Goal: Transaction & Acquisition: Obtain resource

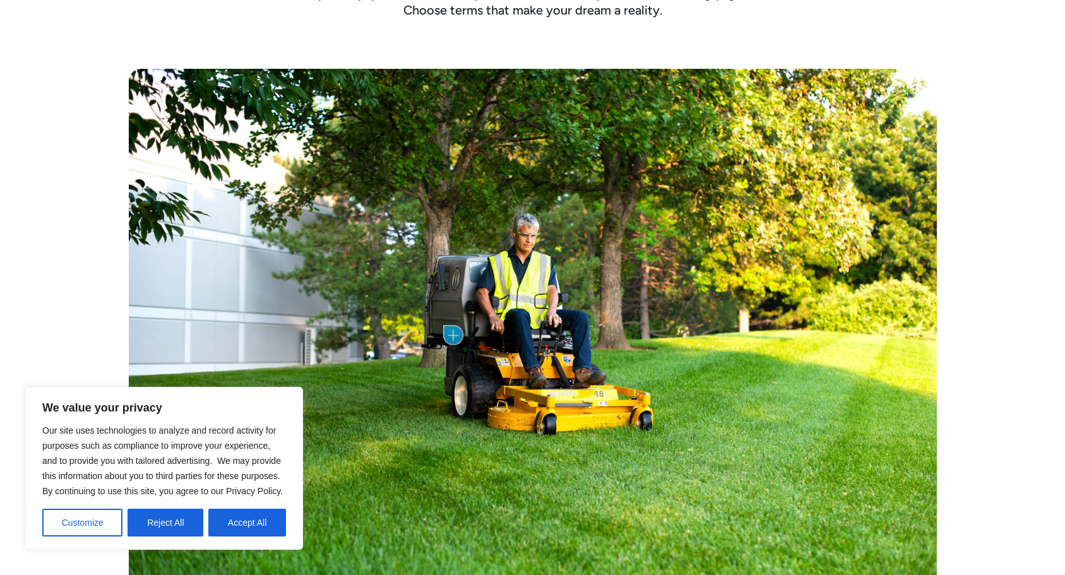
scroll to position [549, 0]
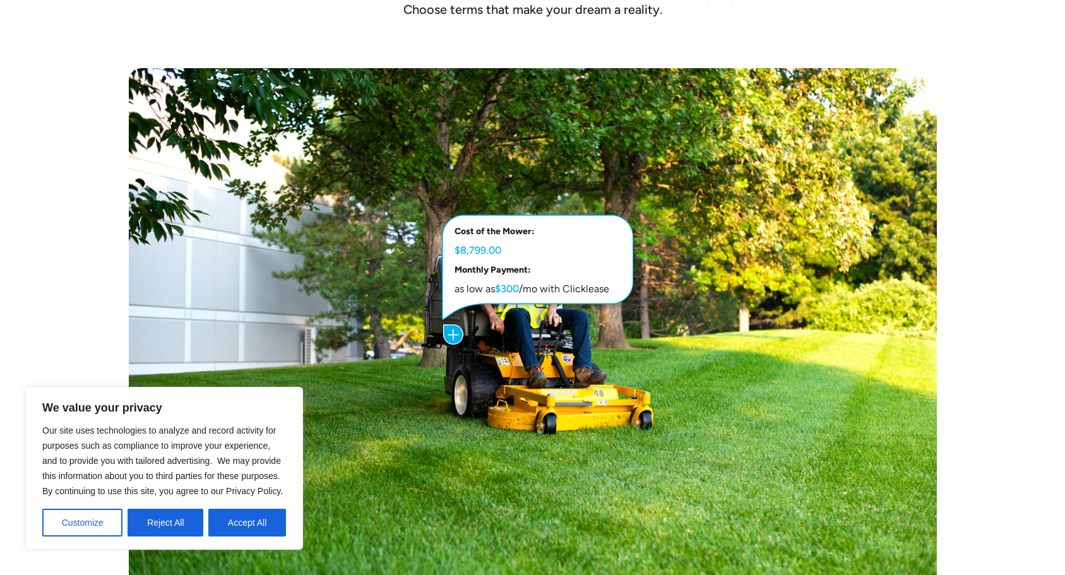
click at [452, 331] on img at bounding box center [453, 335] width 20 height 20
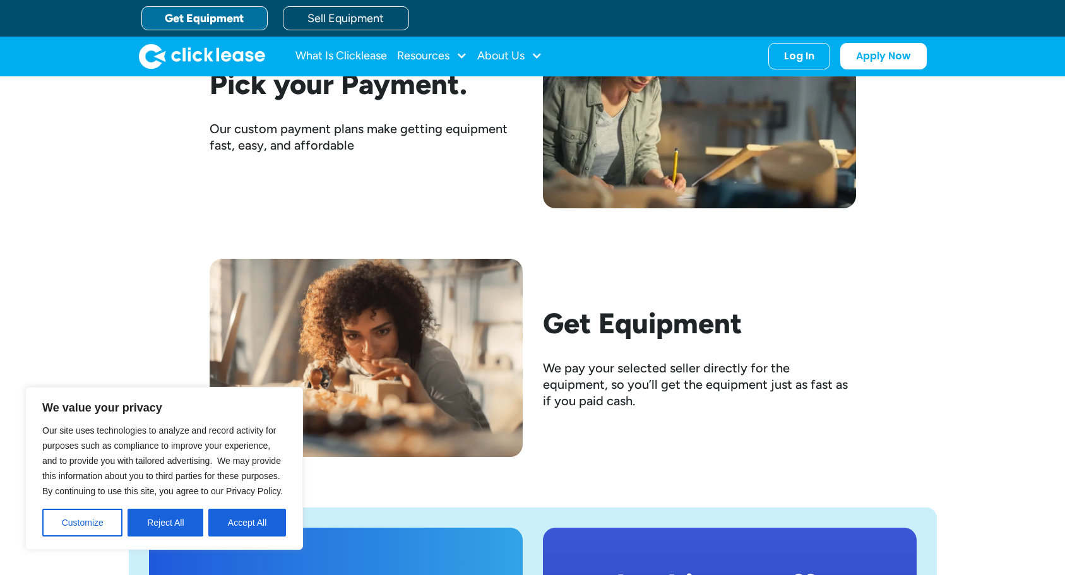
scroll to position [1608, 0]
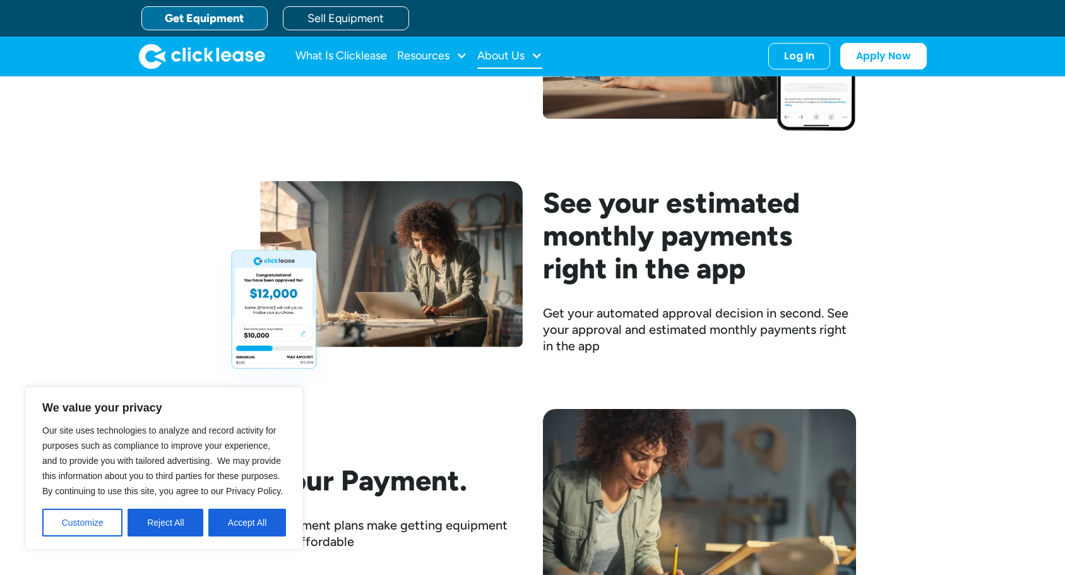
click at [518, 56] on div "About Us" at bounding box center [500, 56] width 47 height 0
click at [521, 102] on link "About Us" at bounding box center [511, 97] width 54 height 23
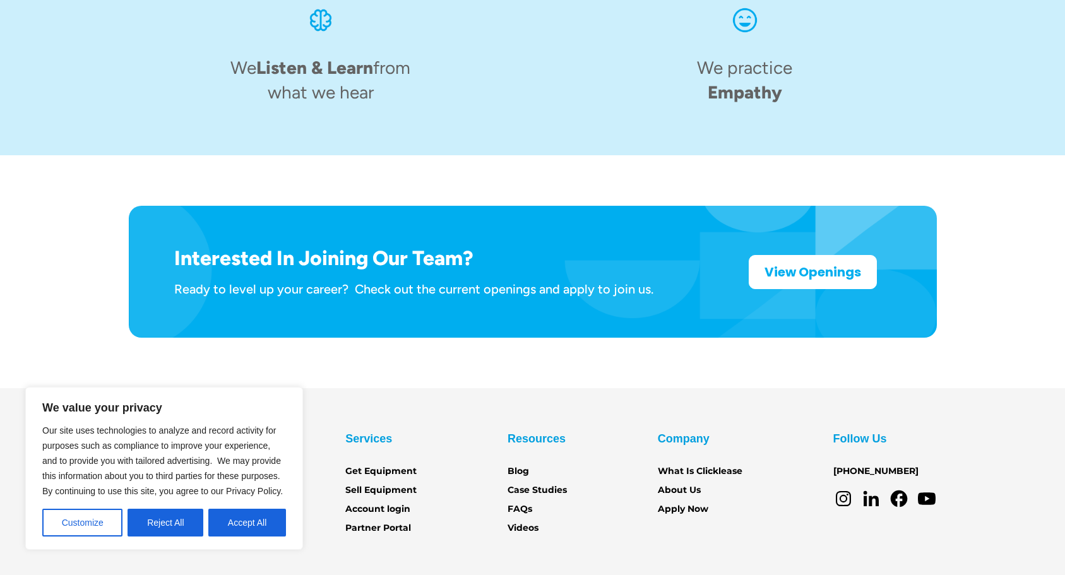
scroll to position [1965, 0]
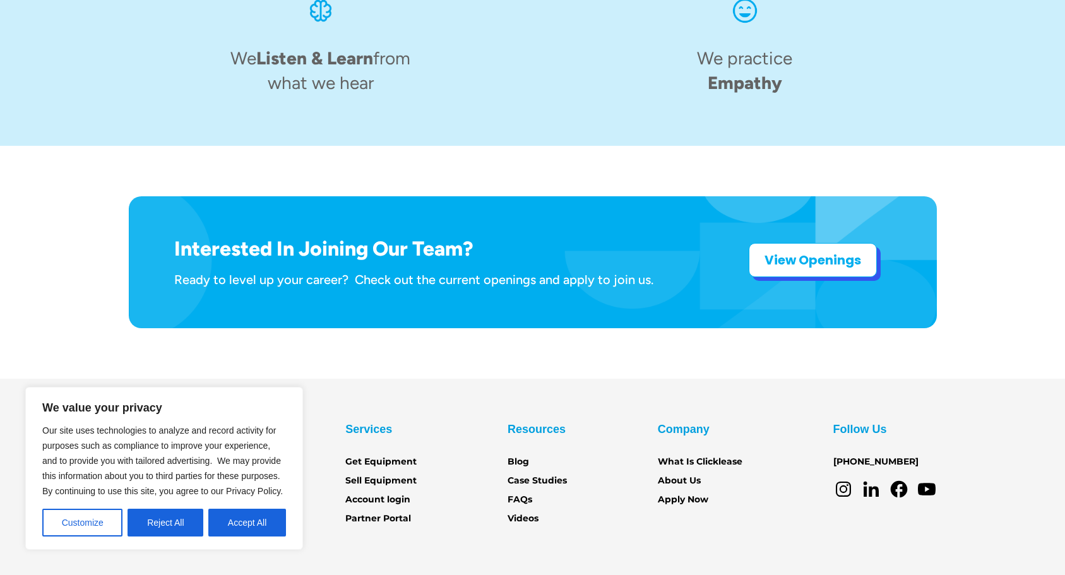
click at [809, 243] on link "View Openings" at bounding box center [813, 260] width 128 height 34
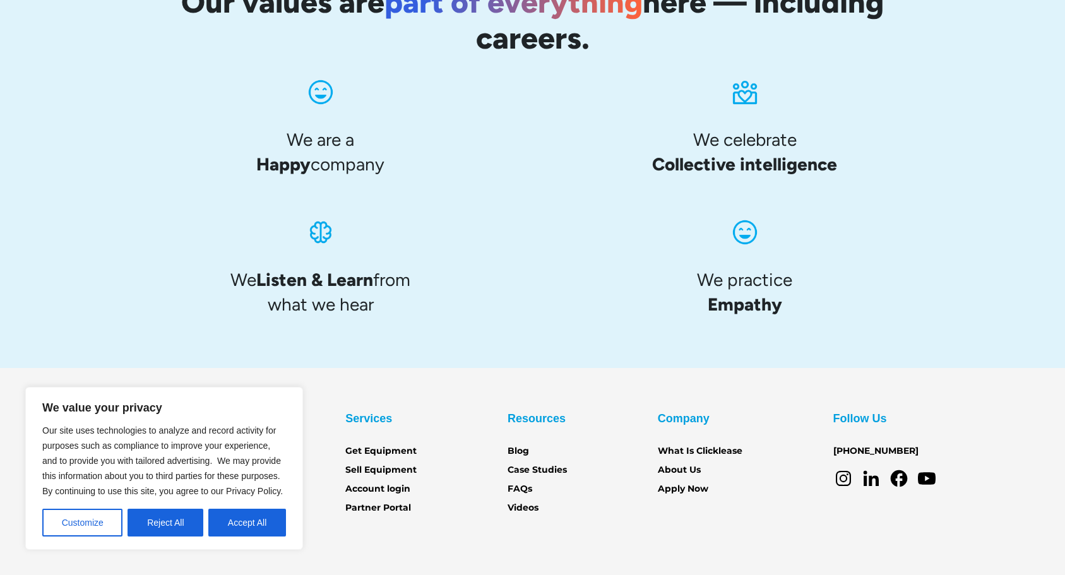
scroll to position [1191, 0]
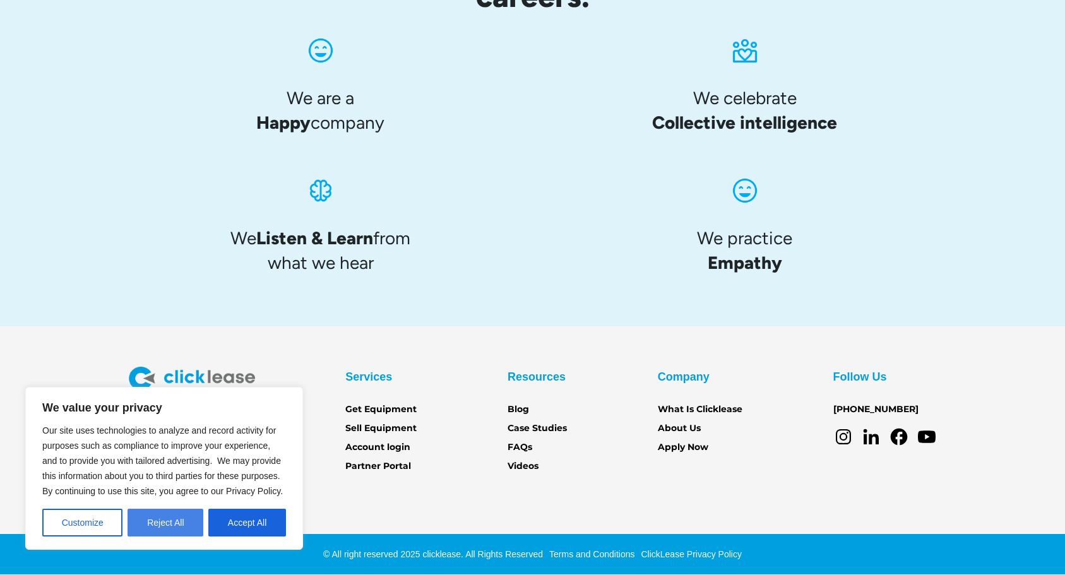
click at [154, 521] on button "Reject All" at bounding box center [166, 523] width 76 height 28
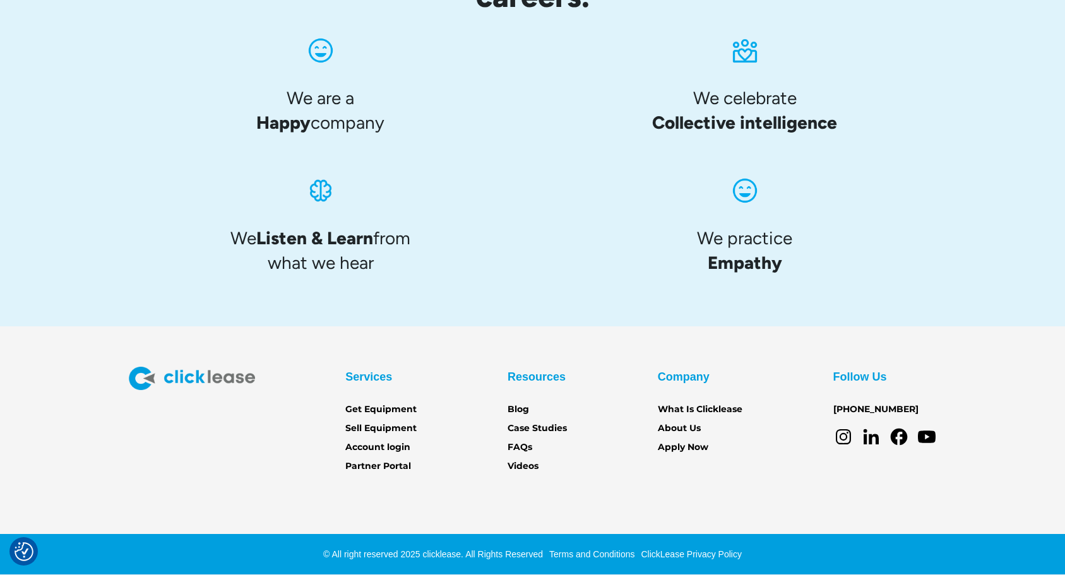
click at [378, 401] on div "Services Get Equipment Sell Equipment Account login Partner Portal" at bounding box center [380, 420] width 71 height 107
click at [376, 406] on link "Get Equipment" at bounding box center [380, 410] width 71 height 14
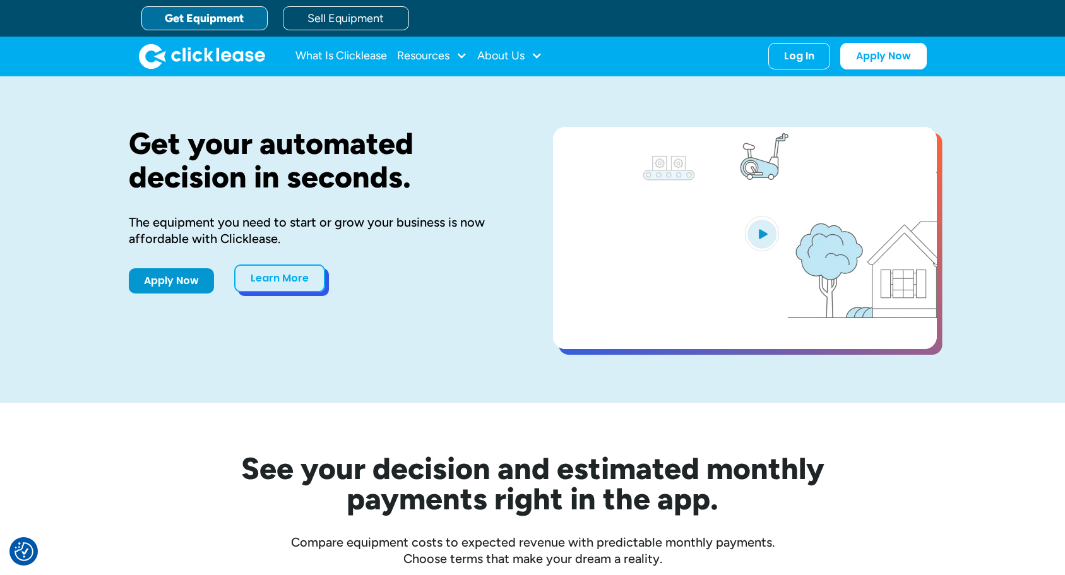
click at [292, 280] on link "Learn More" at bounding box center [279, 279] width 91 height 28
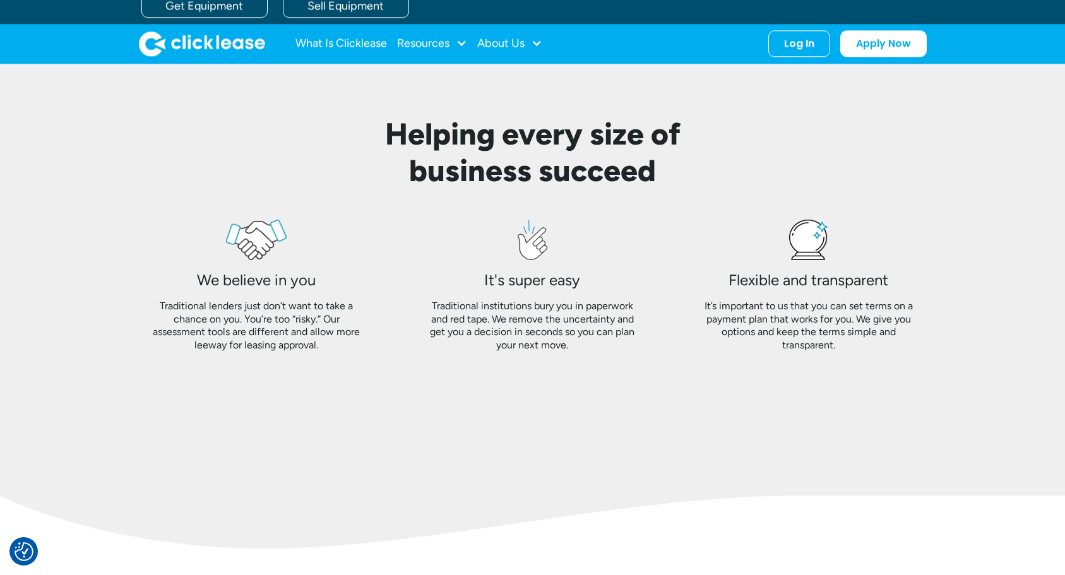
scroll to position [686, 0]
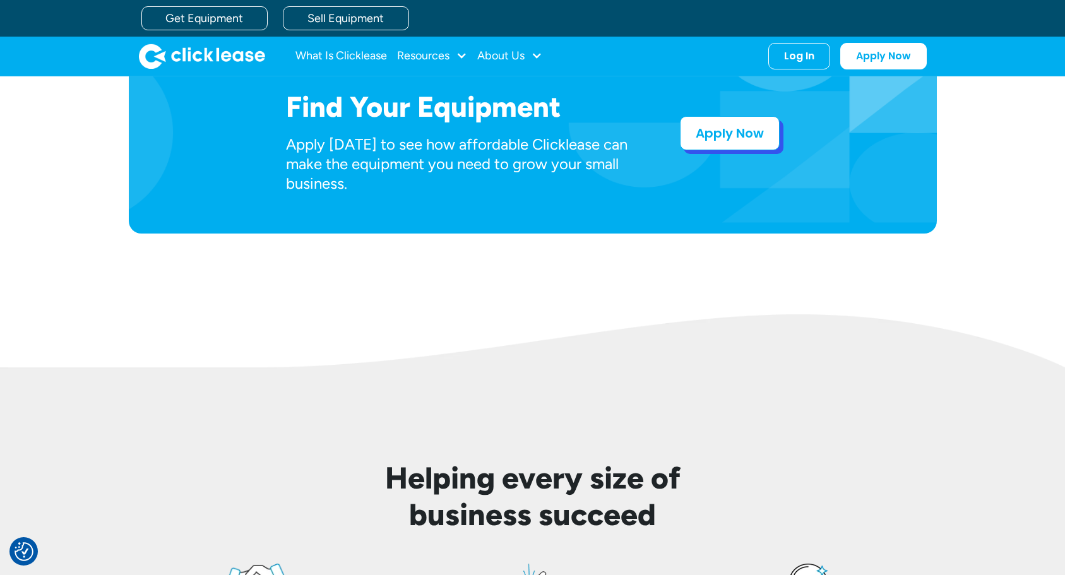
click at [714, 141] on link "Apply Now" at bounding box center [730, 133] width 100 height 34
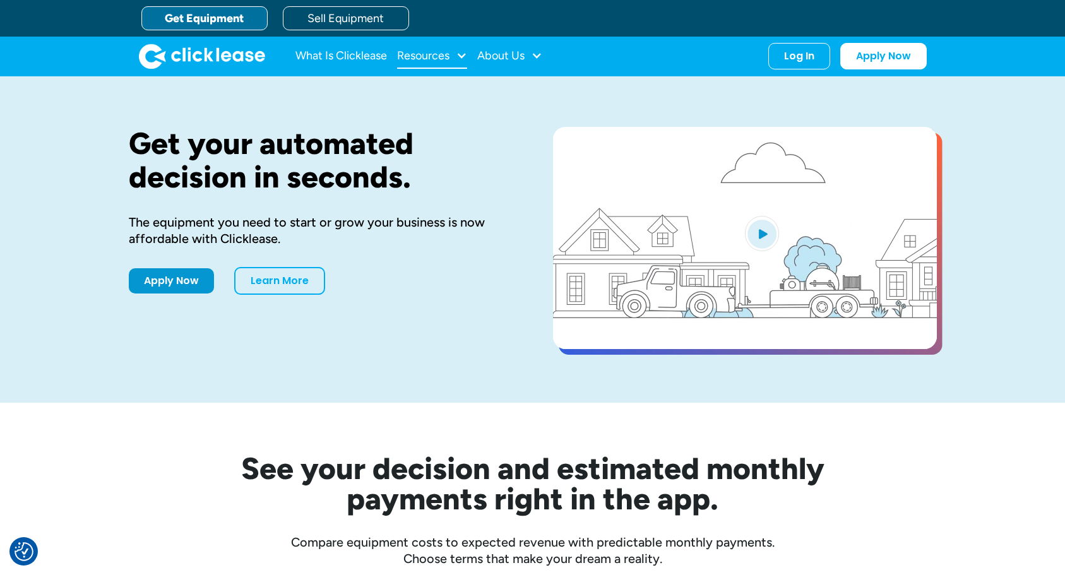
click at [448, 56] on div "Resources" at bounding box center [423, 56] width 52 height 0
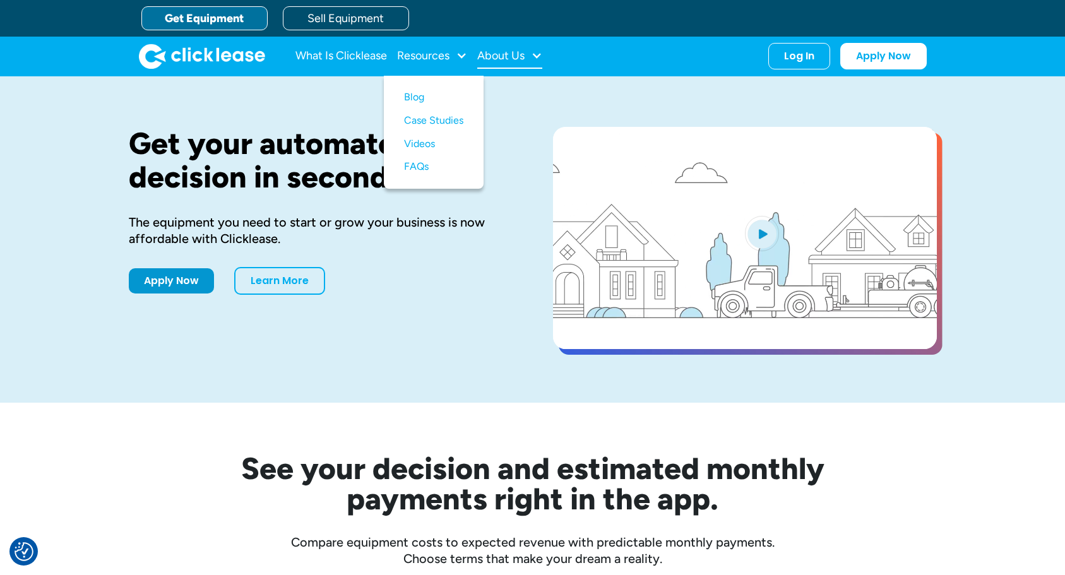
click at [499, 56] on div "About Us" at bounding box center [500, 56] width 47 height 0
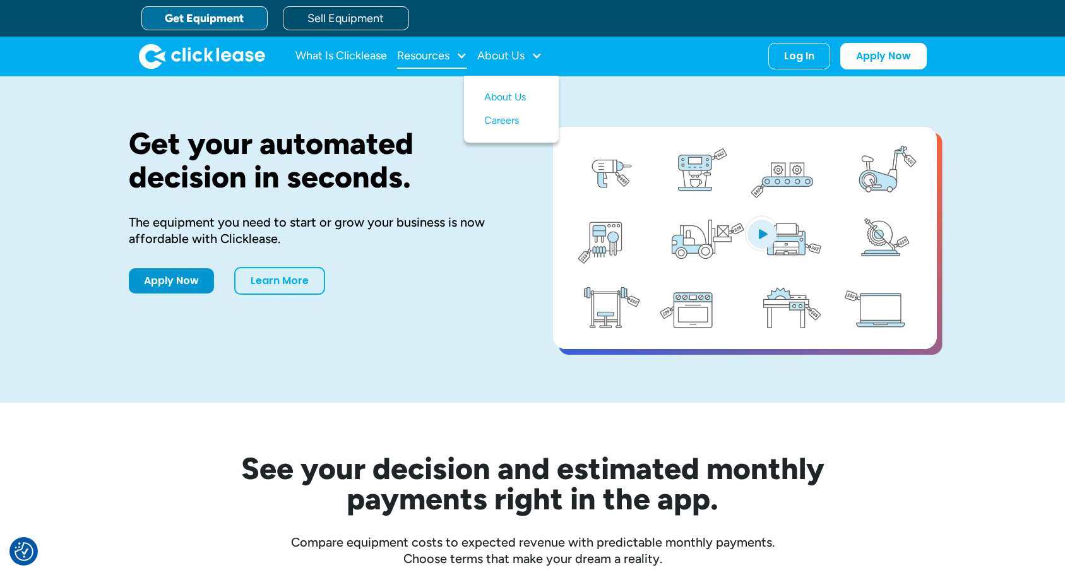
click at [428, 63] on div "Resources" at bounding box center [432, 56] width 70 height 25
